Goal: Transaction & Acquisition: Purchase product/service

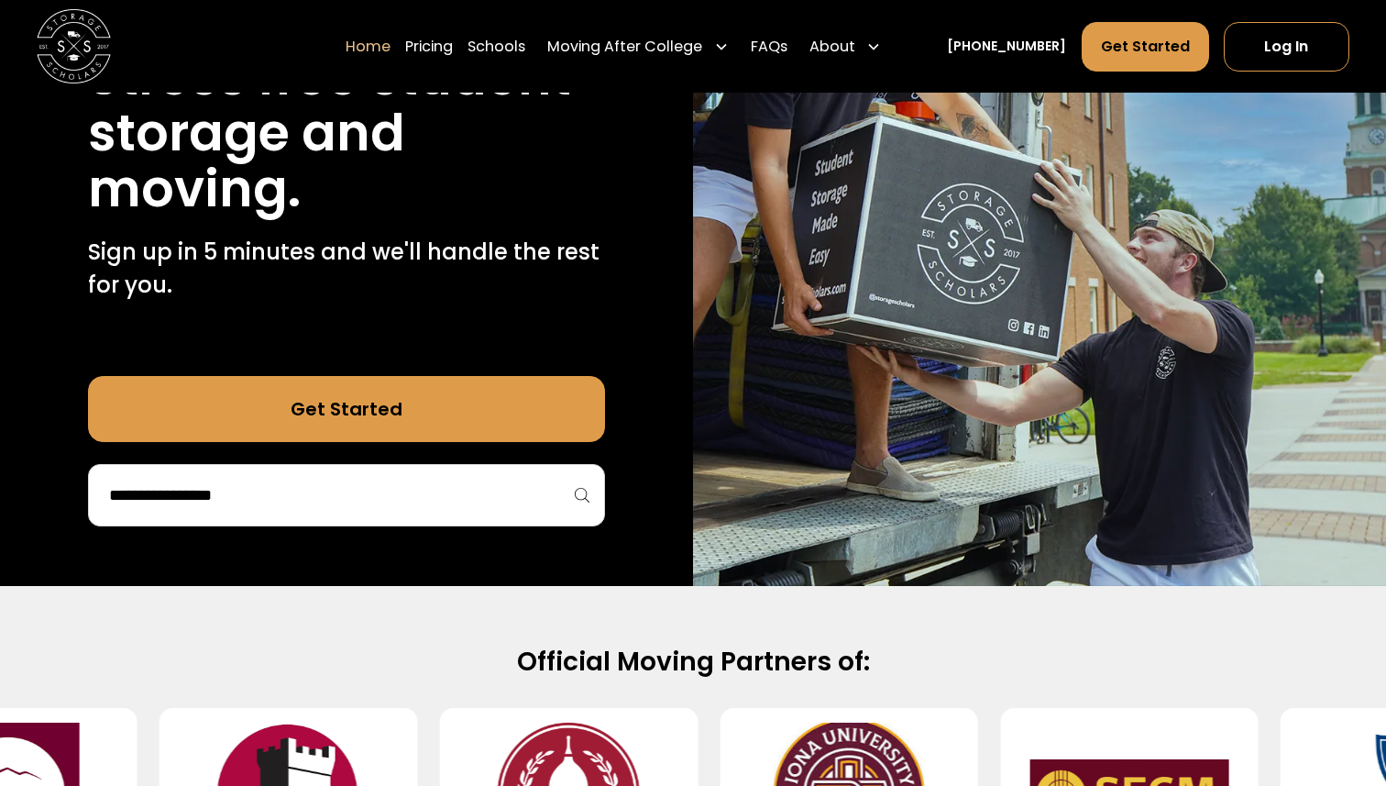
scroll to position [280, 0]
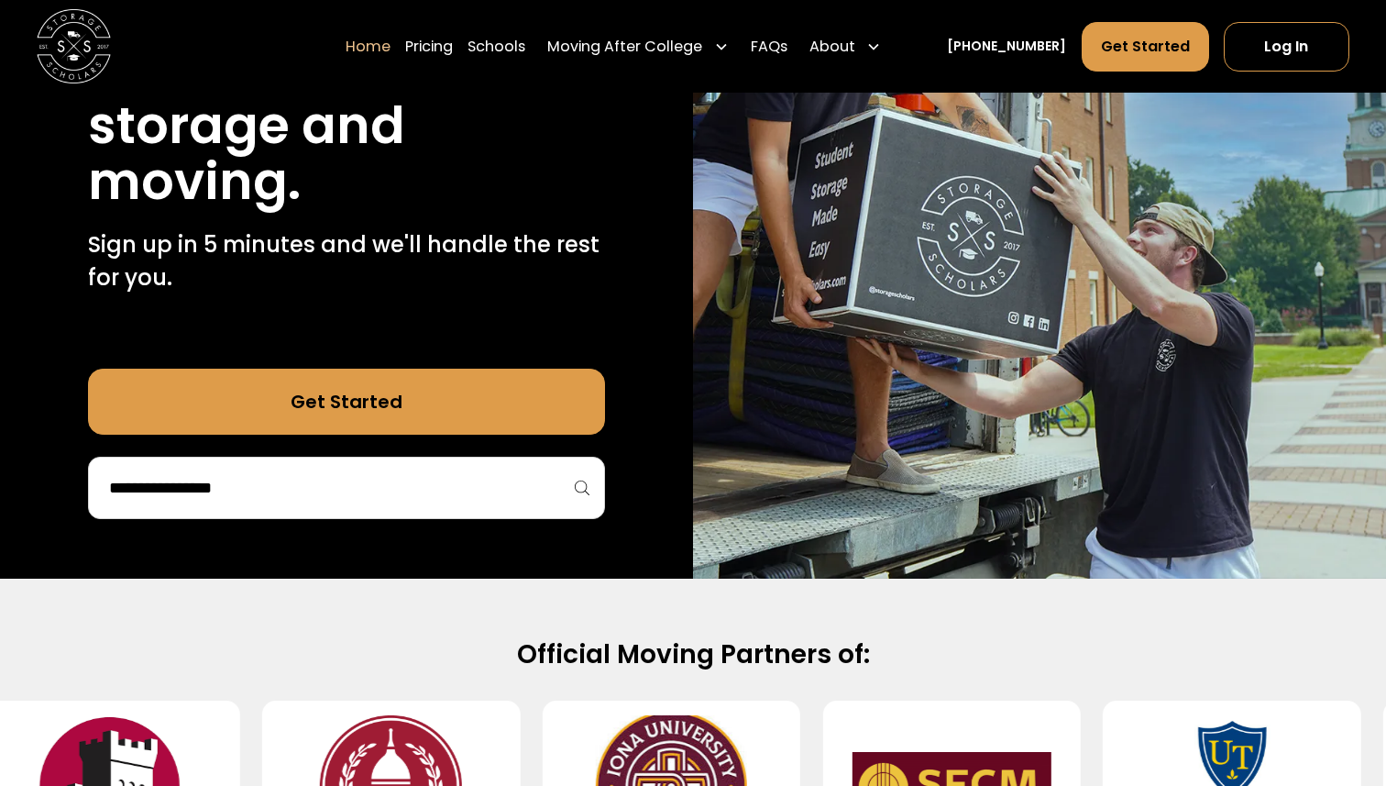
click at [267, 507] on div at bounding box center [346, 487] width 517 height 62
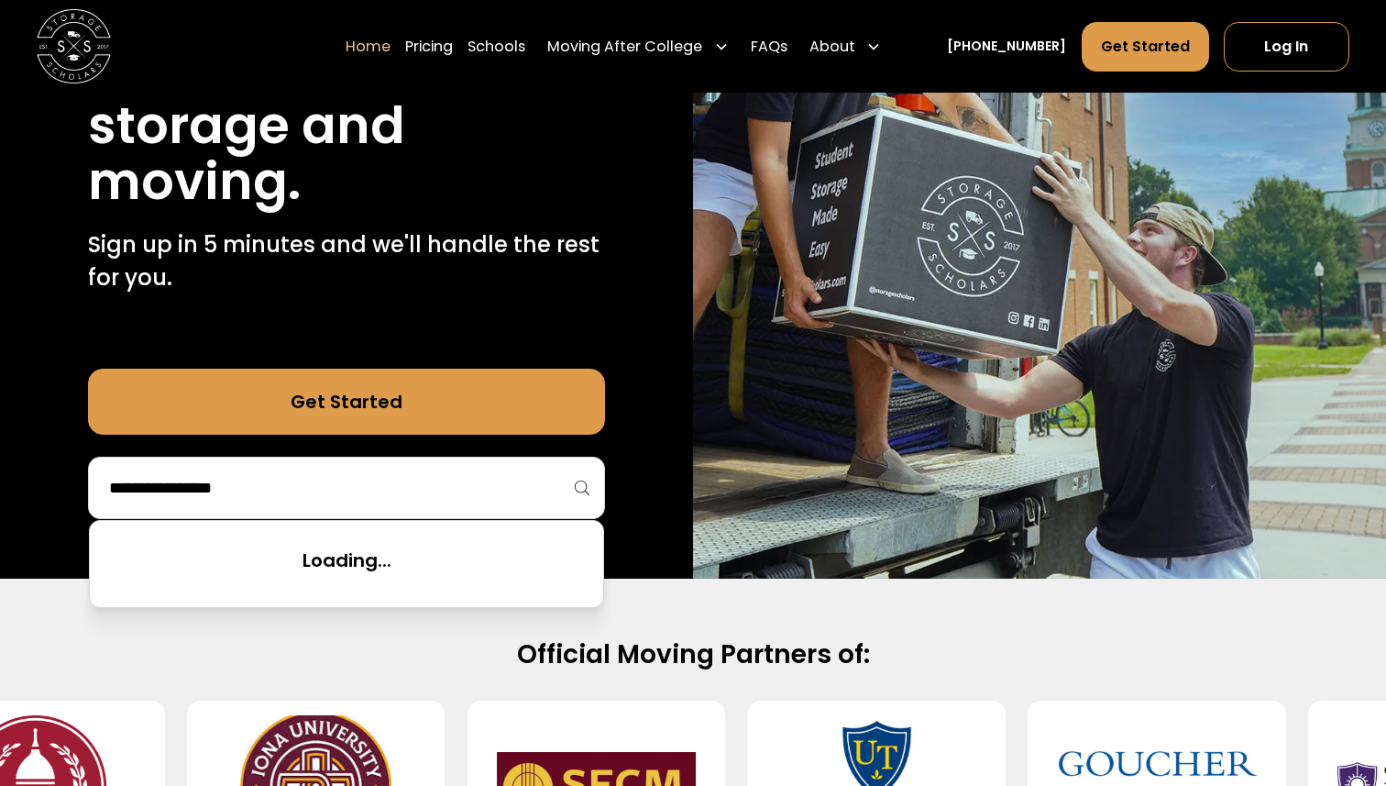
click at [235, 481] on input "search" at bounding box center [346, 487] width 478 height 31
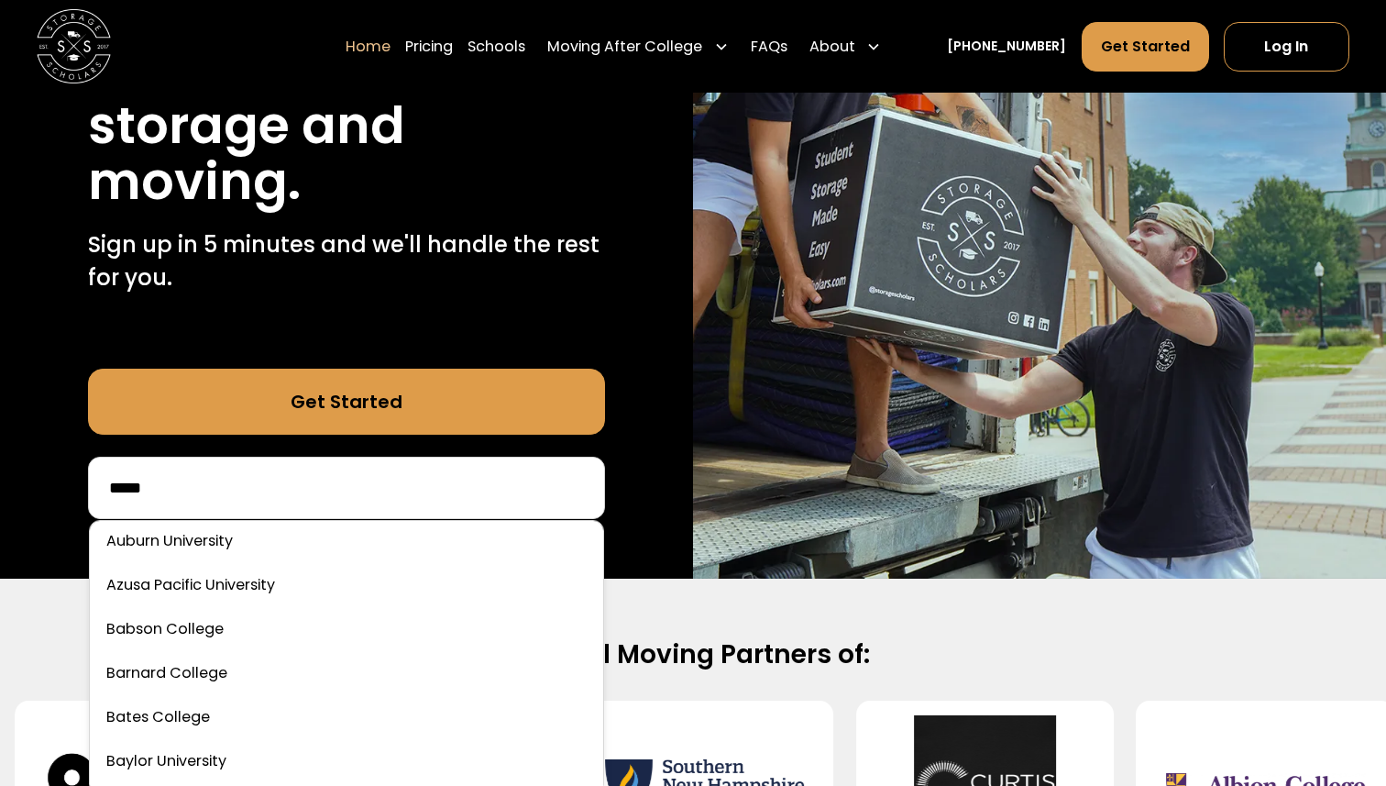
scroll to position [368, 0]
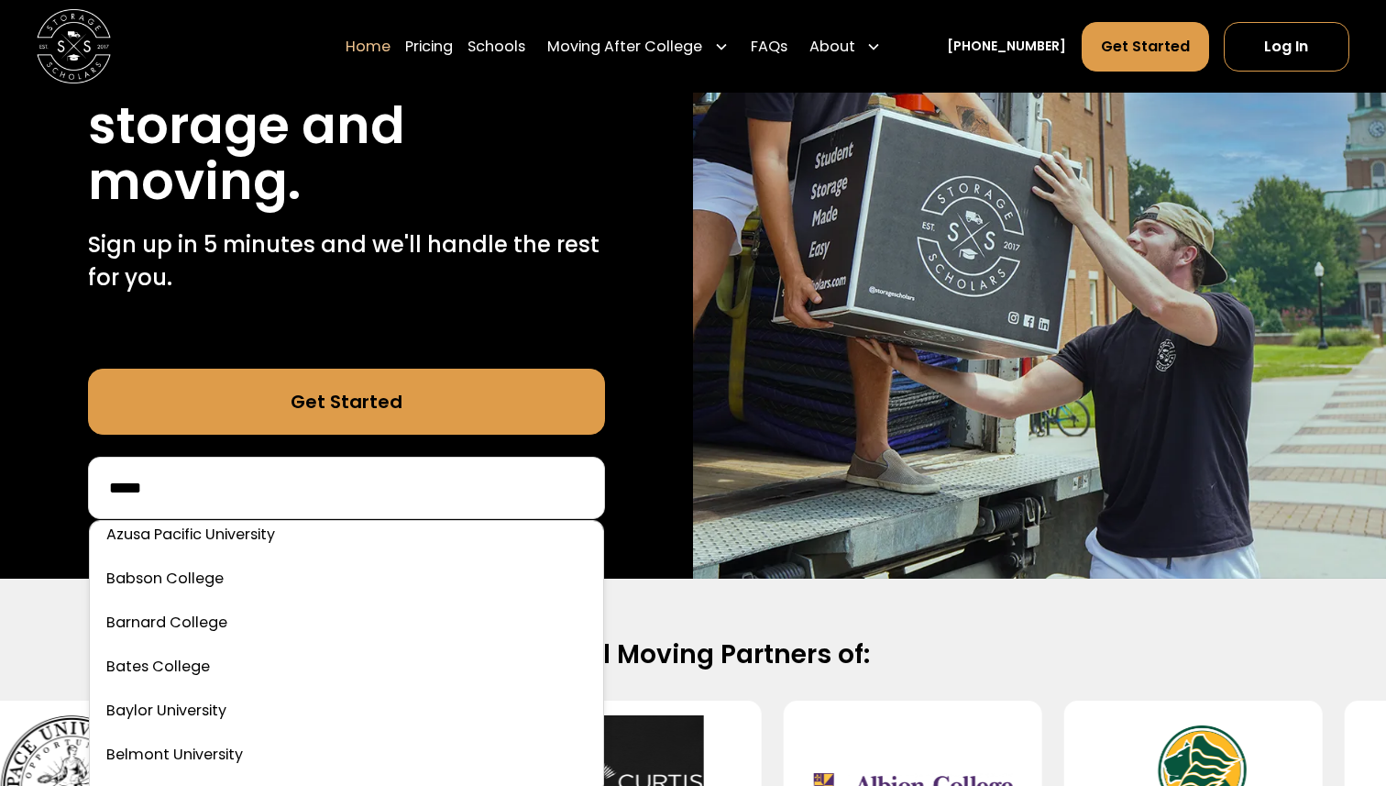
drag, startPoint x: 186, startPoint y: 499, endPoint x: 65, endPoint y: 474, distance: 123.5
click at [65, 474] on div "75,000 moves since [DATE] Stress free student storage and moving. Sign up in 5 …" at bounding box center [346, 225] width 693 height 708
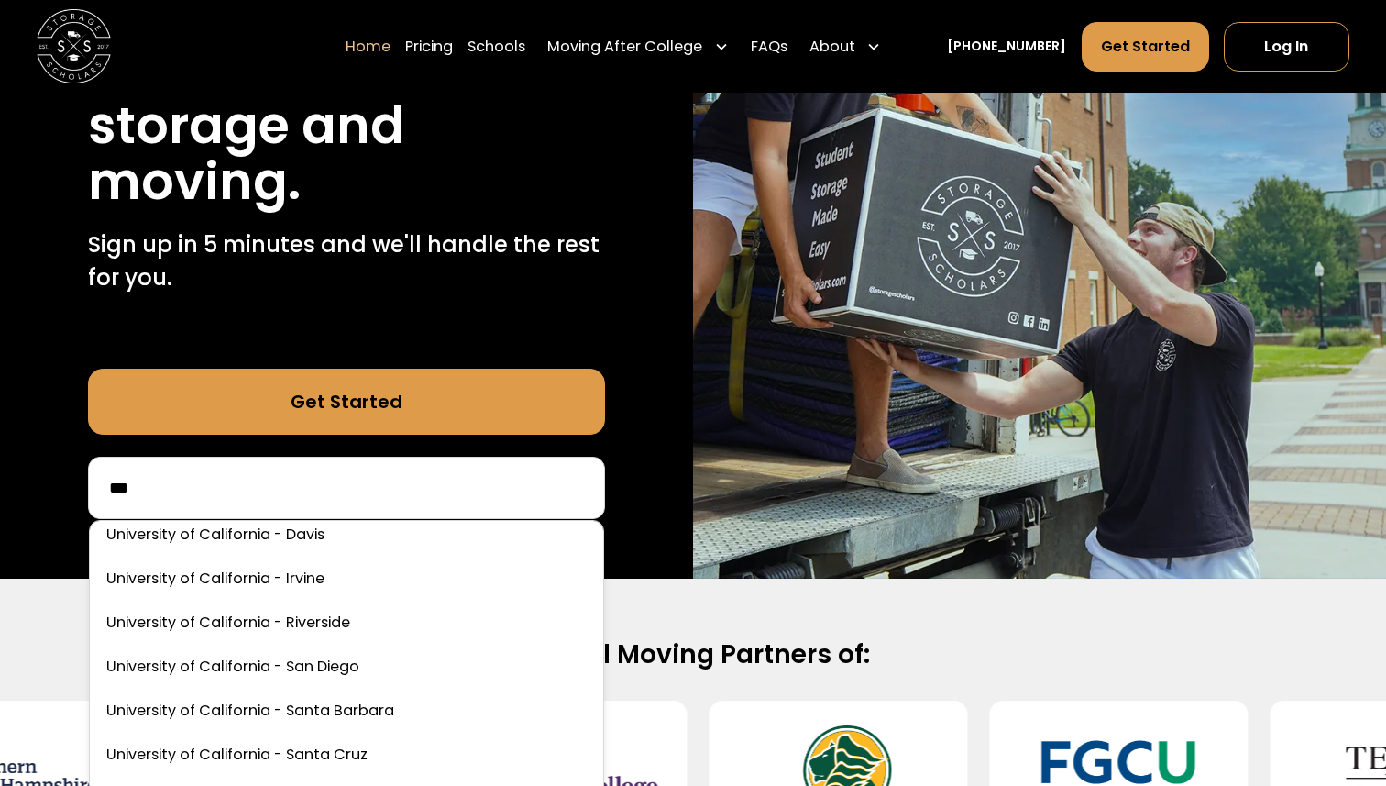
scroll to position [0, 0]
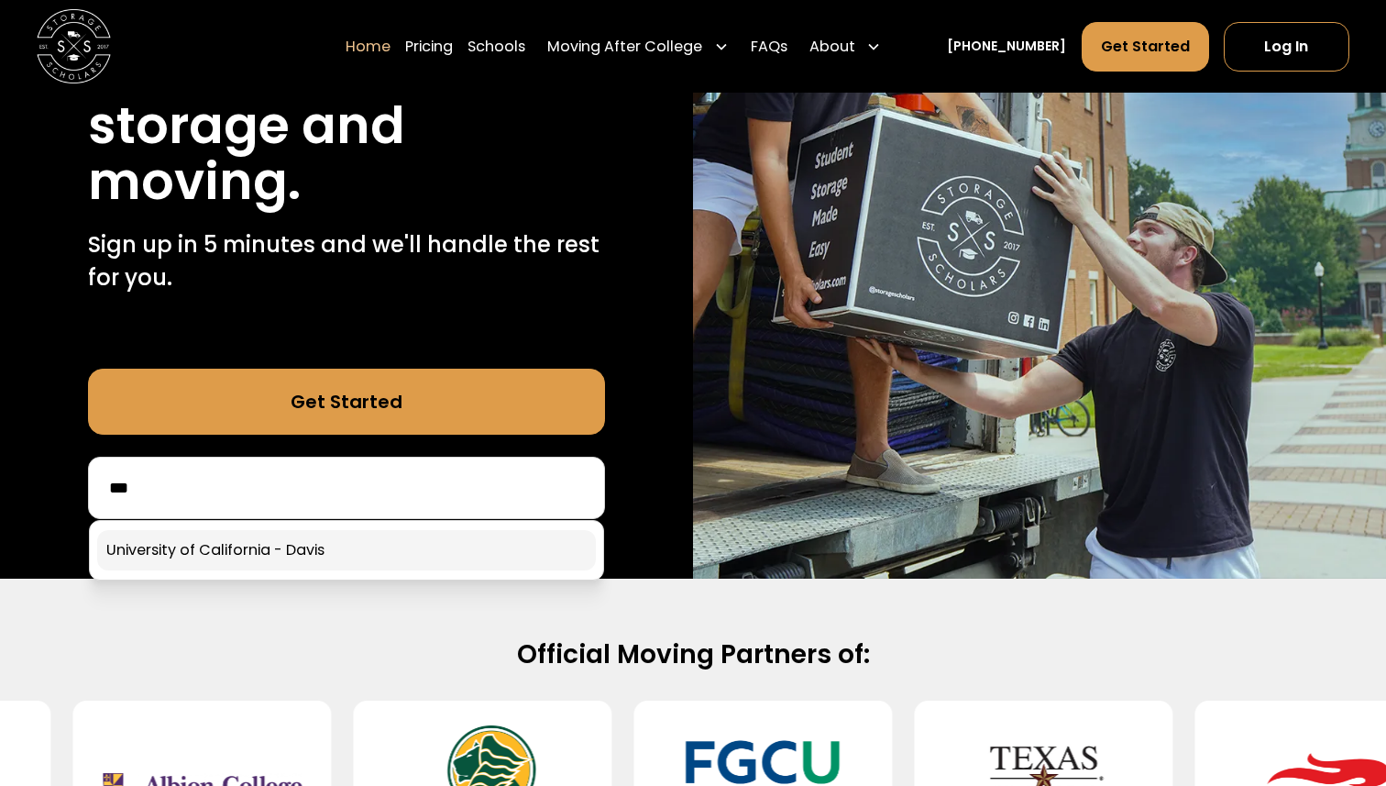
type input "**"
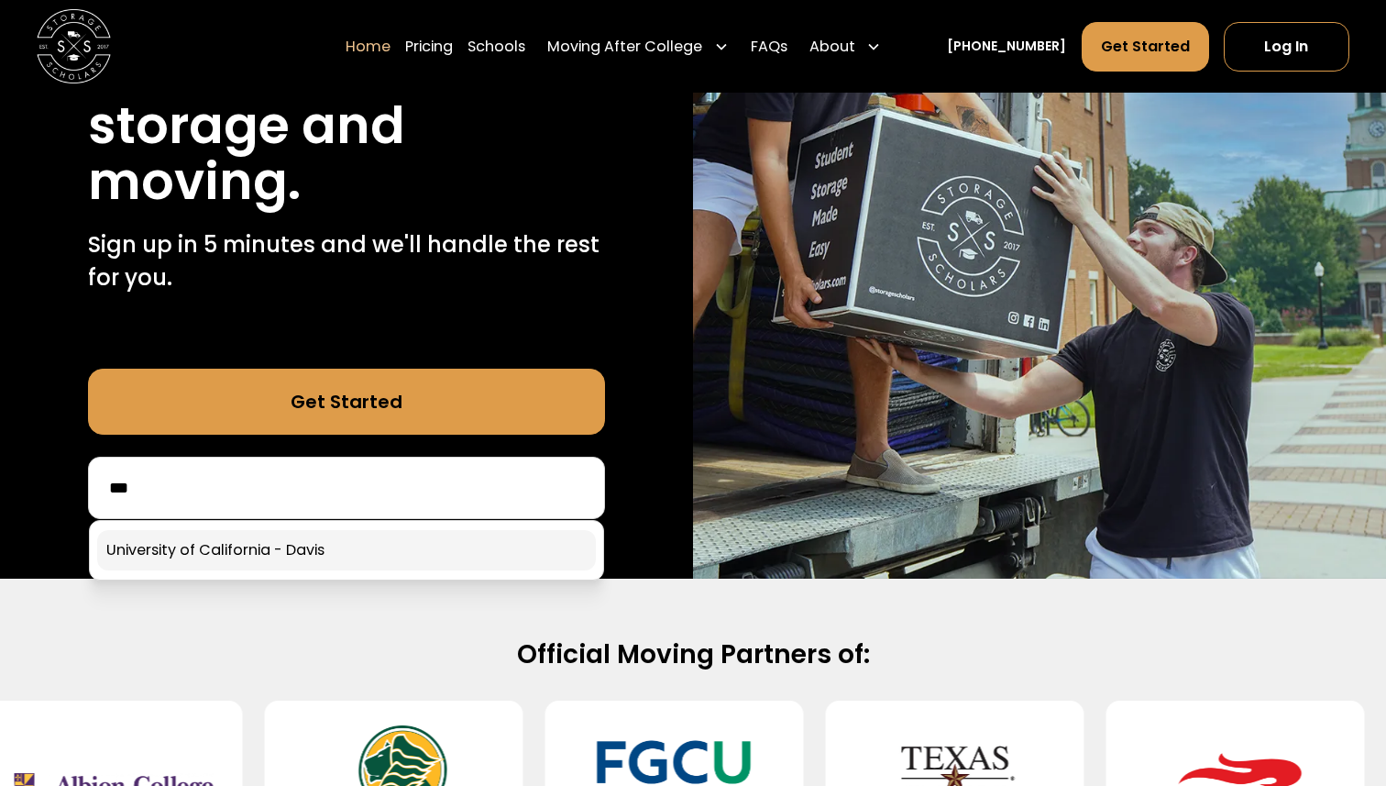
click at [137, 541] on link at bounding box center [346, 550] width 499 height 40
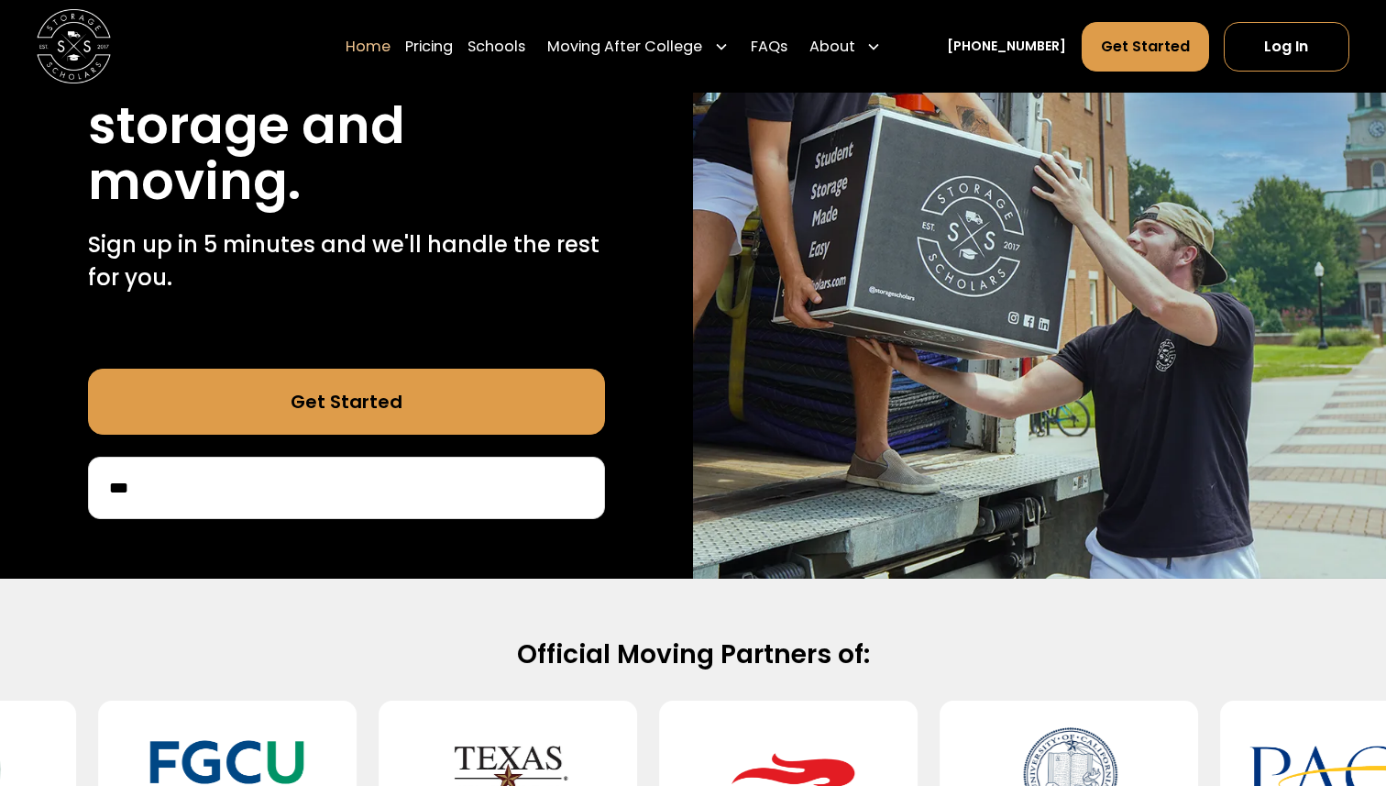
click at [217, 416] on link "Get Started" at bounding box center [346, 401] width 517 height 66
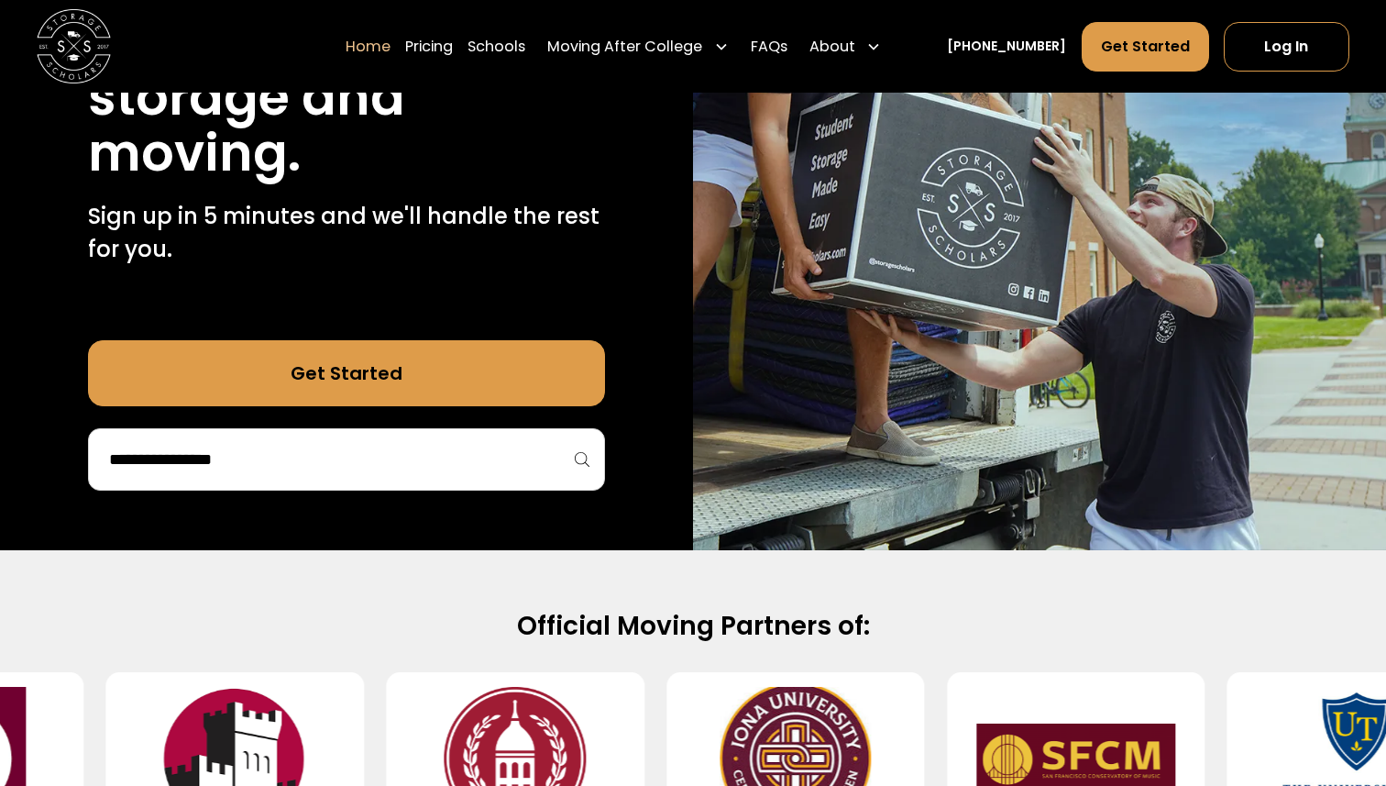
scroll to position [330, 0]
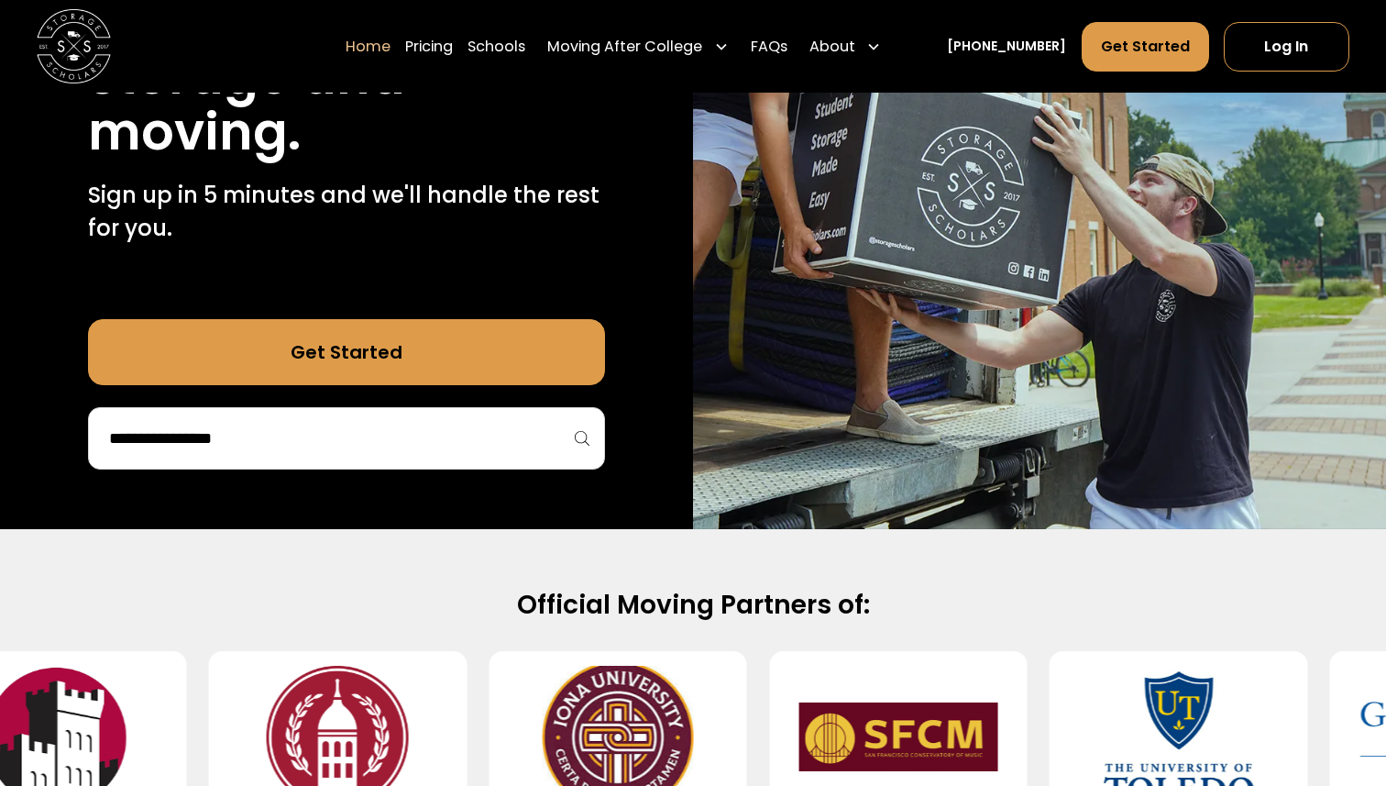
click at [357, 434] on input "search" at bounding box center [346, 438] width 478 height 31
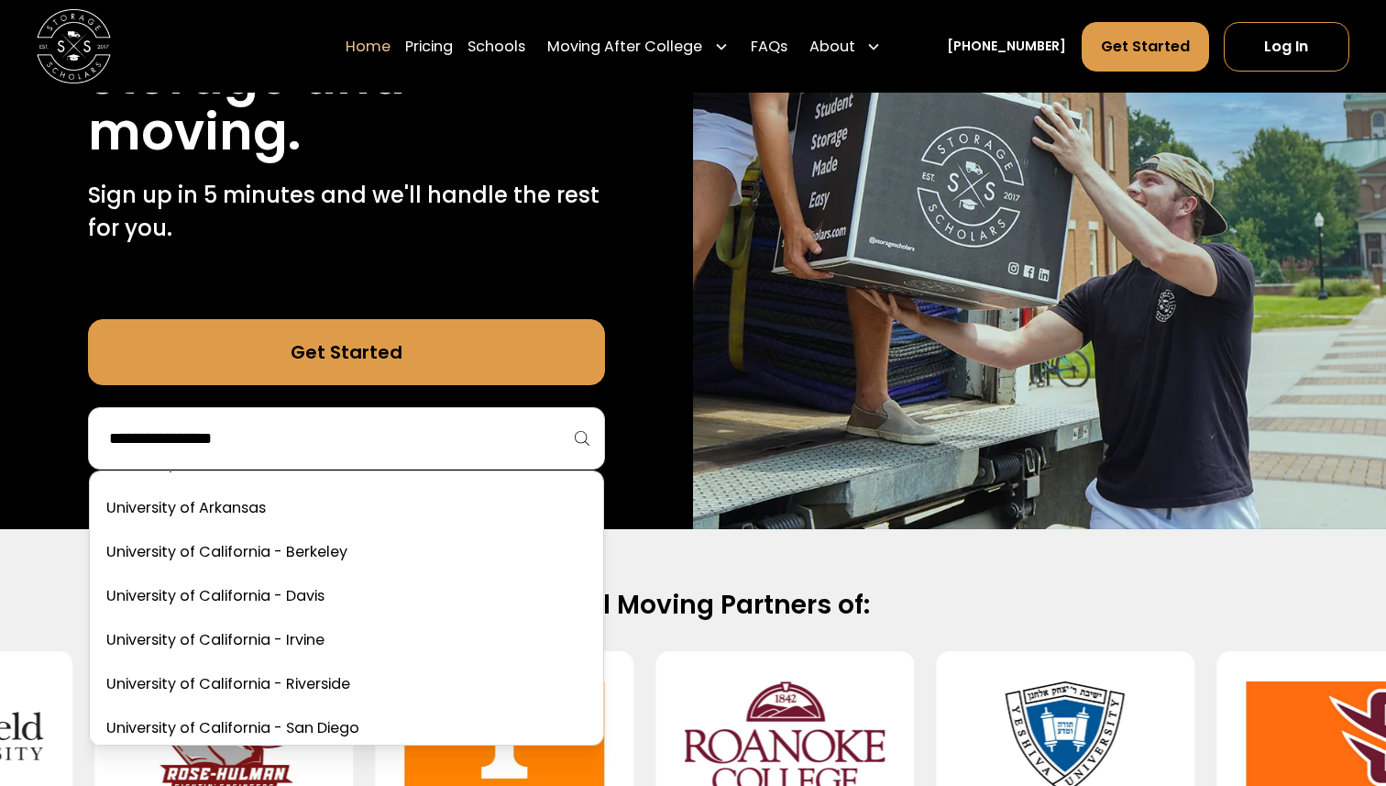
scroll to position [8242, 0]
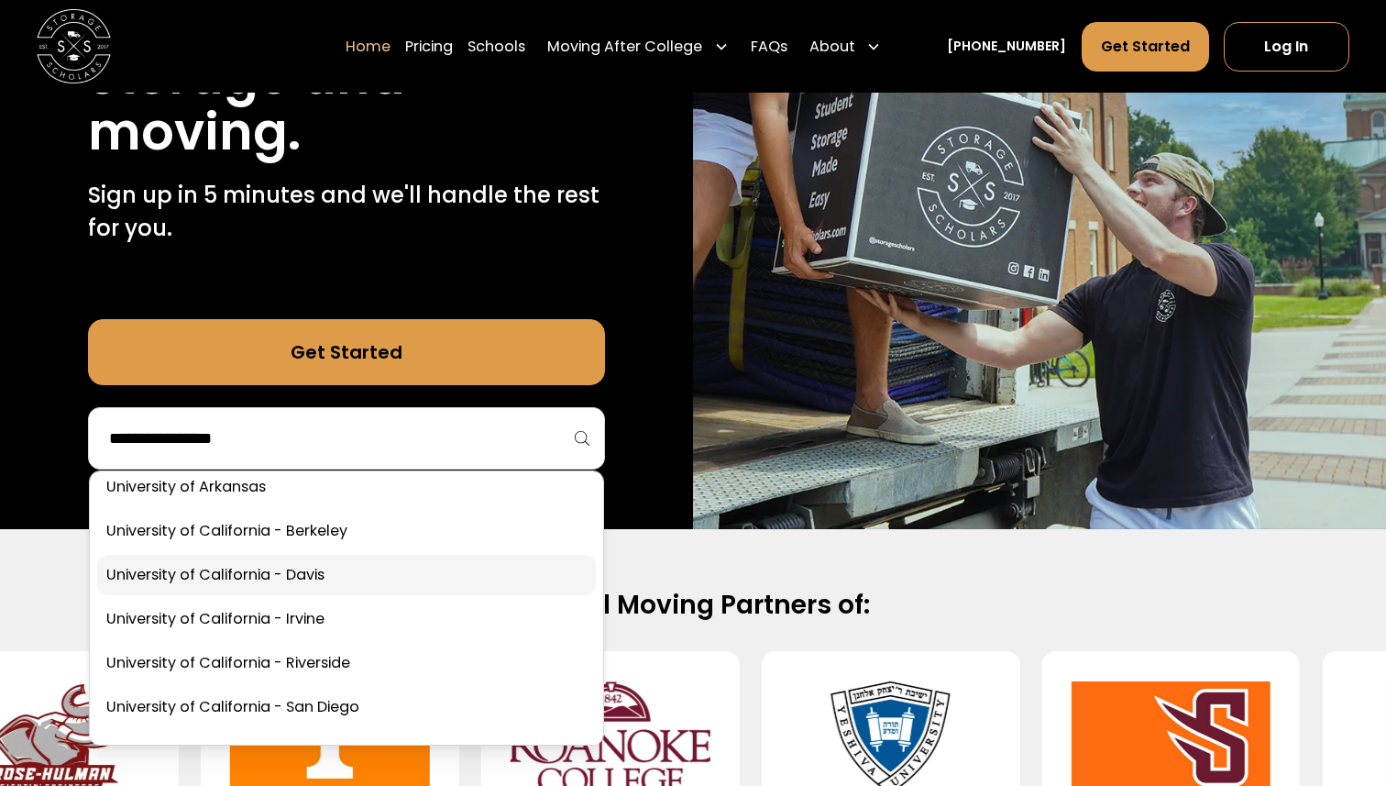
click at [338, 577] on link at bounding box center [346, 575] width 499 height 40
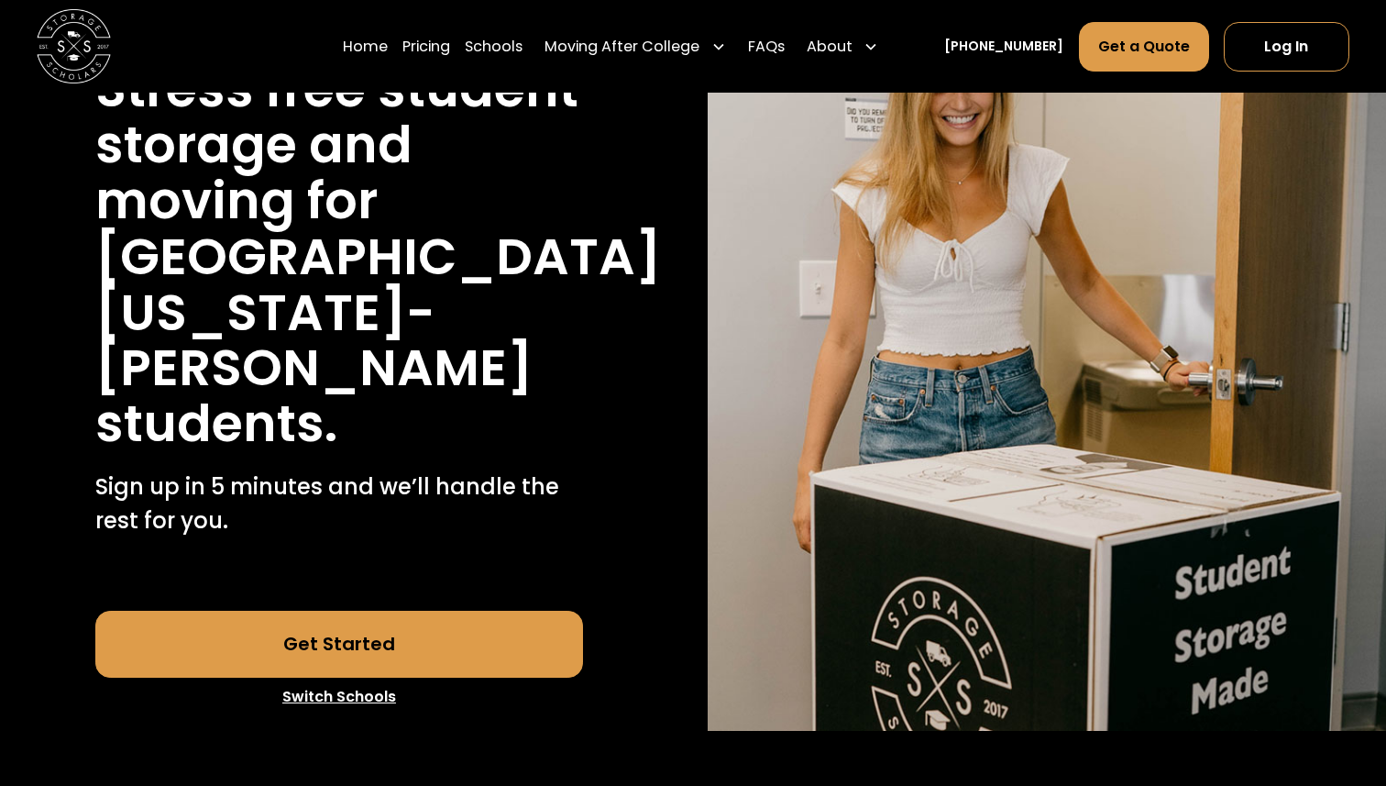
scroll to position [244, 0]
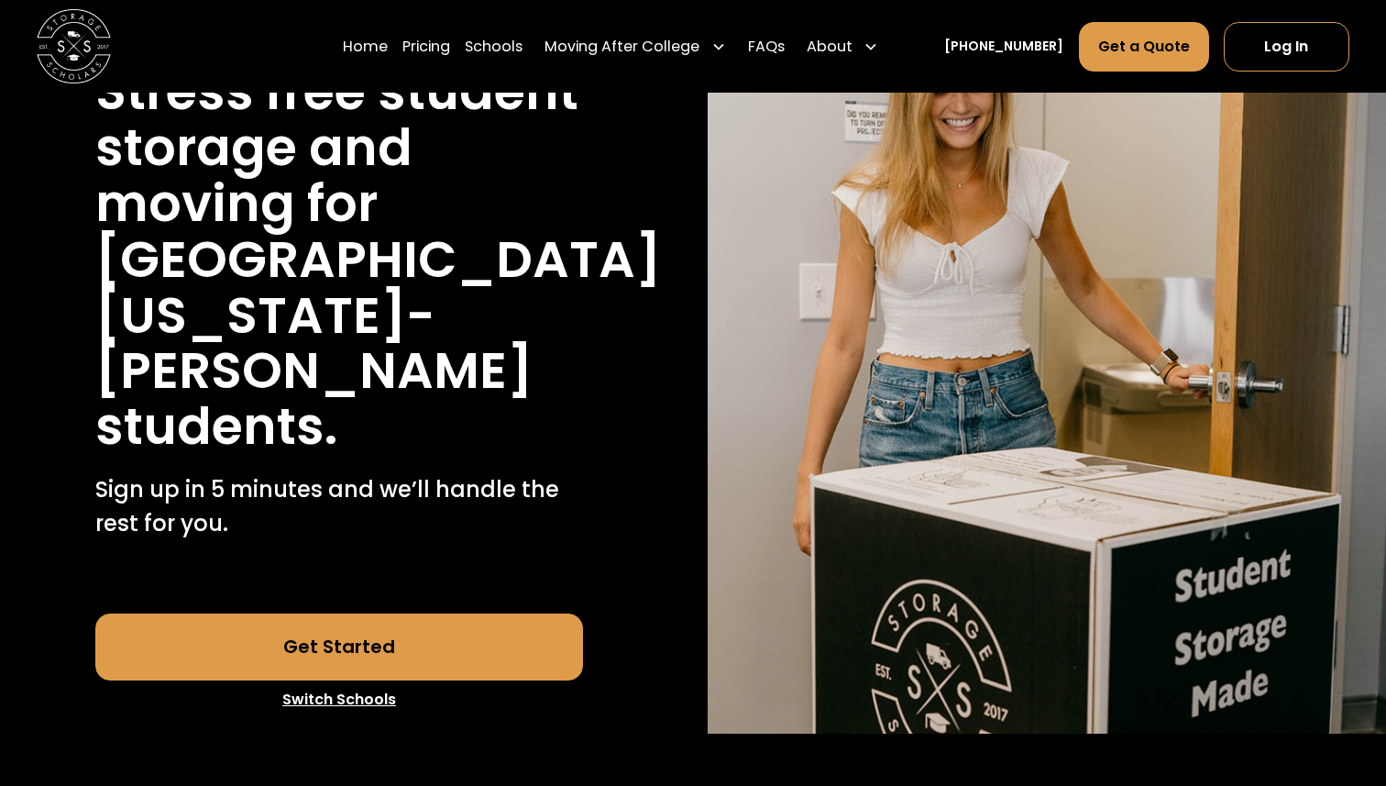
click at [365, 613] on link "Get Started" at bounding box center [339, 646] width 489 height 66
